Goal: Navigation & Orientation: Find specific page/section

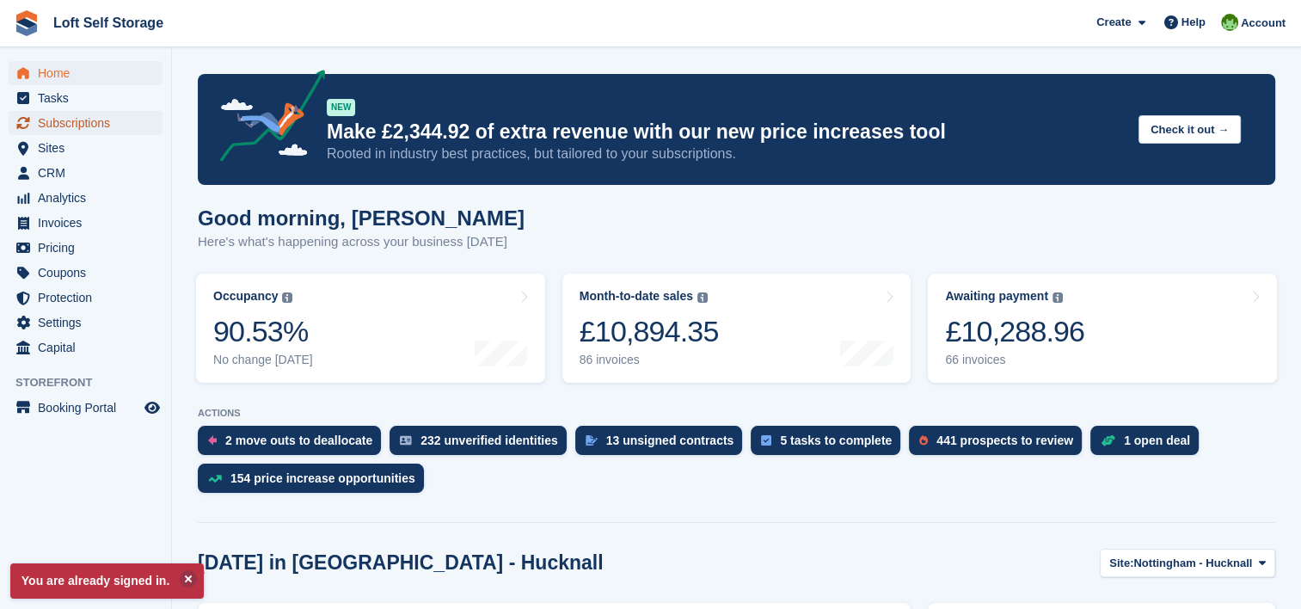
click at [55, 127] on span "Subscriptions" at bounding box center [89, 123] width 103 height 24
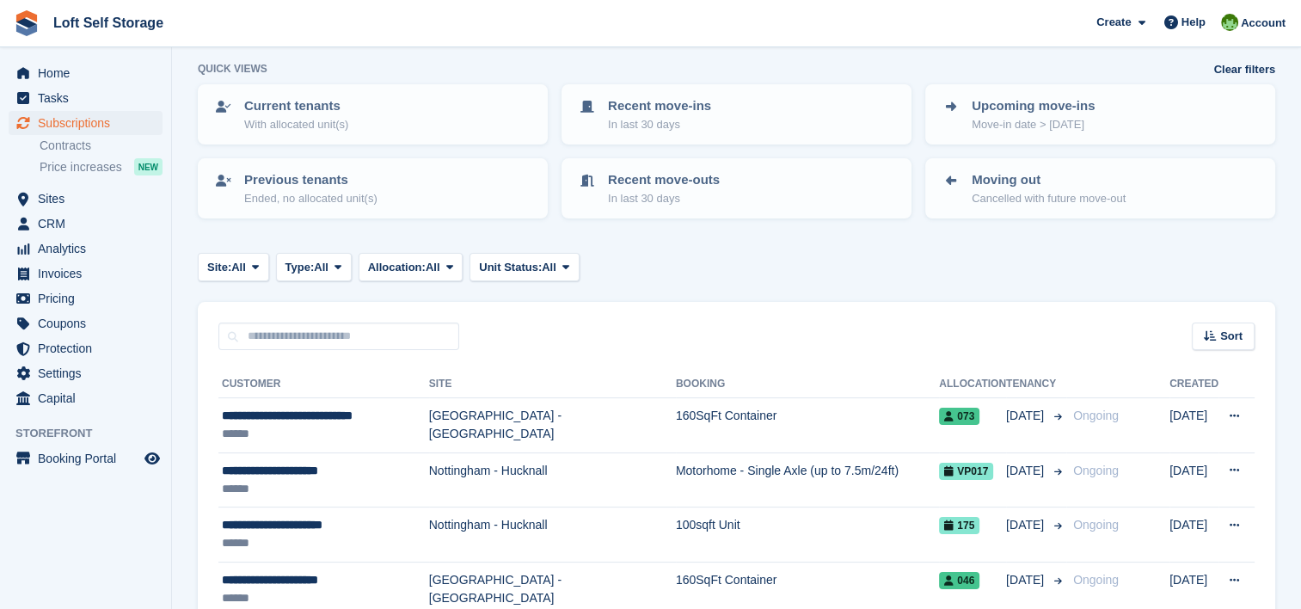
scroll to position [258, 0]
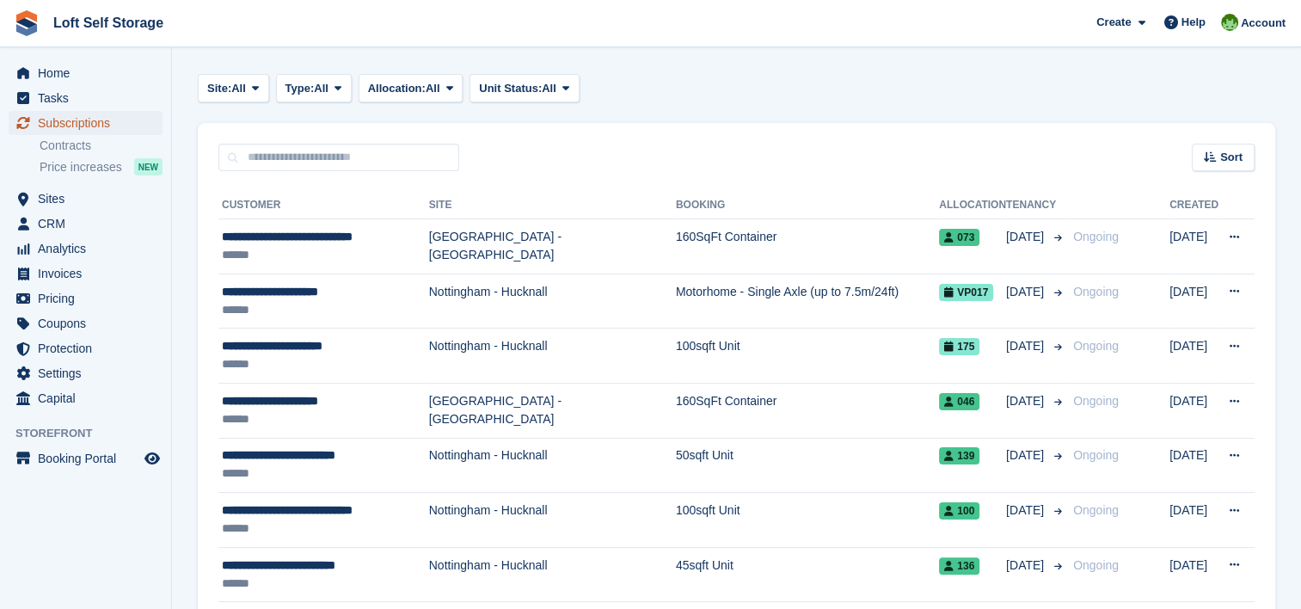
click at [65, 120] on span "Subscriptions" at bounding box center [89, 123] width 103 height 24
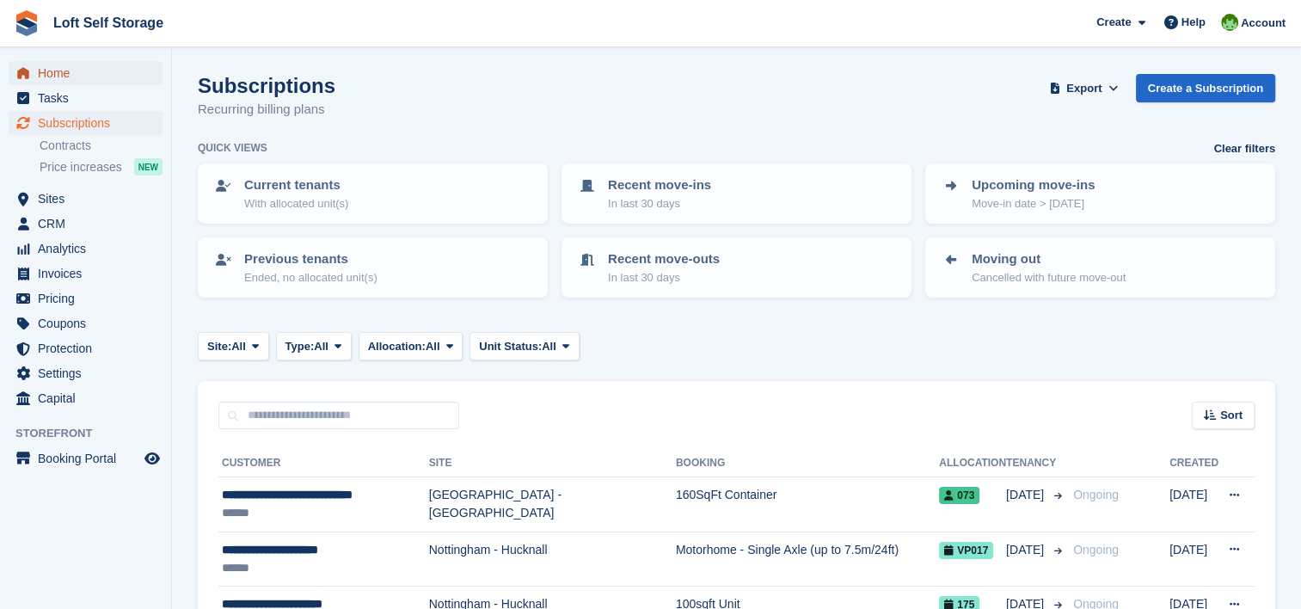
click at [55, 66] on span "Home" at bounding box center [89, 73] width 103 height 24
click at [62, 194] on span "Sites" at bounding box center [89, 199] width 103 height 24
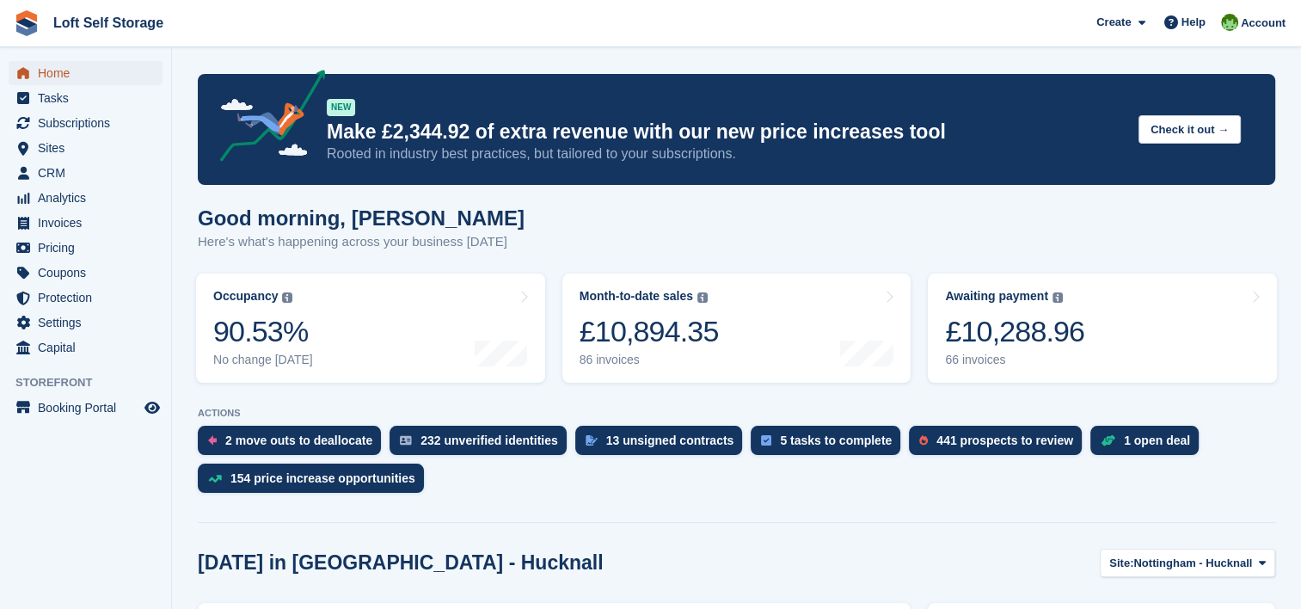
click at [81, 71] on span "Home" at bounding box center [89, 73] width 103 height 24
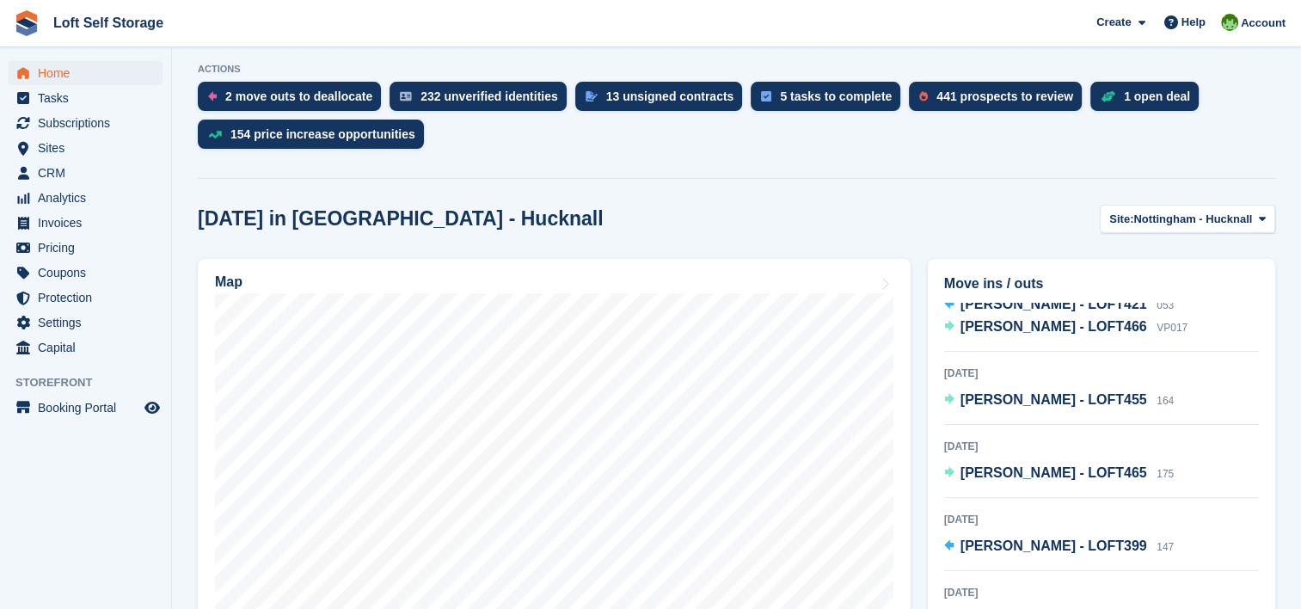
scroll to position [37, 0]
click at [1227, 213] on span "Nottingham - Hucknall" at bounding box center [1193, 219] width 119 height 17
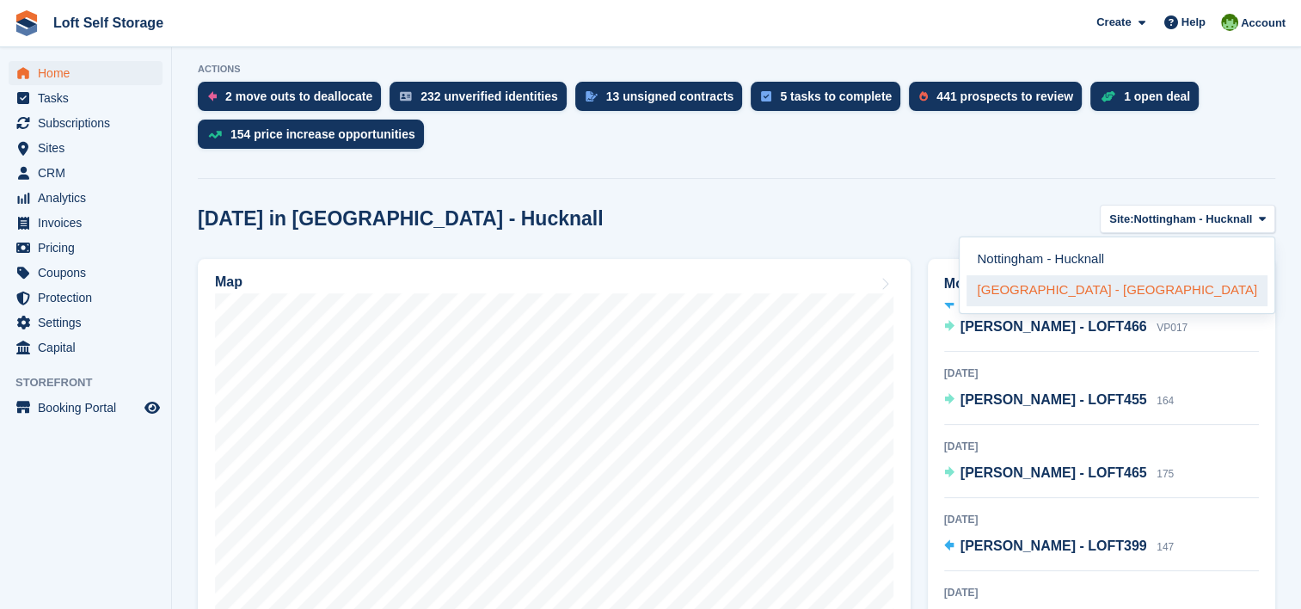
click at [1184, 294] on link "[GEOGRAPHIC_DATA] - [GEOGRAPHIC_DATA]" at bounding box center [1117, 290] width 301 height 31
